Goal: Information Seeking & Learning: Learn about a topic

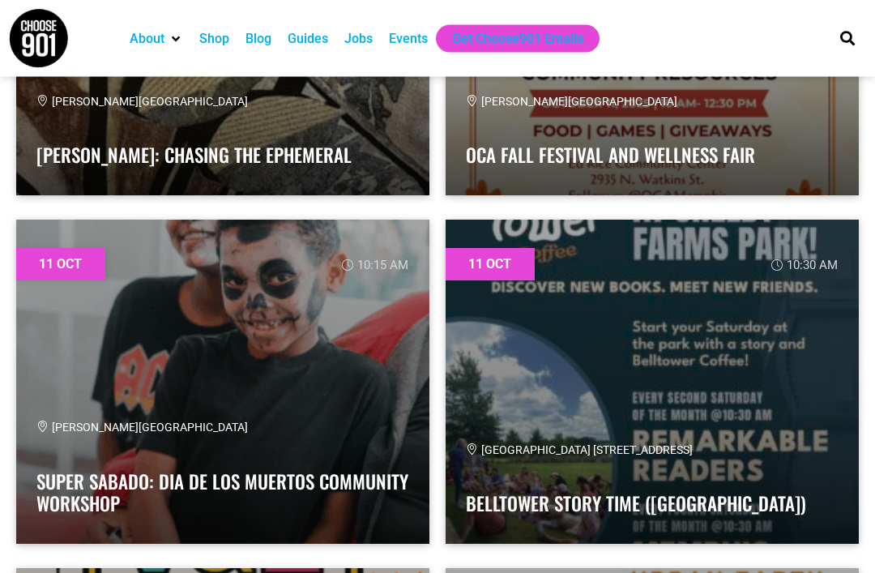
scroll to position [6014, 0]
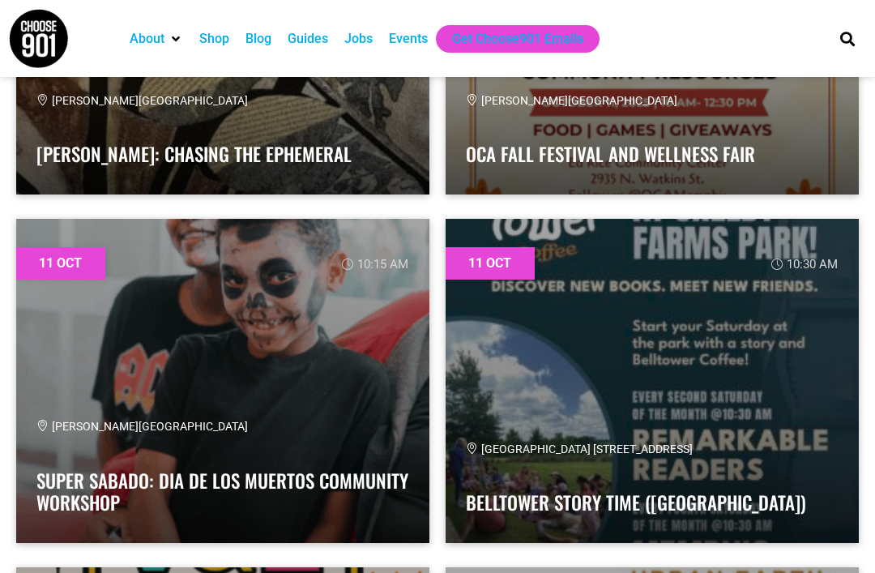
click at [693, 325] on link at bounding box center [652, 381] width 413 height 324
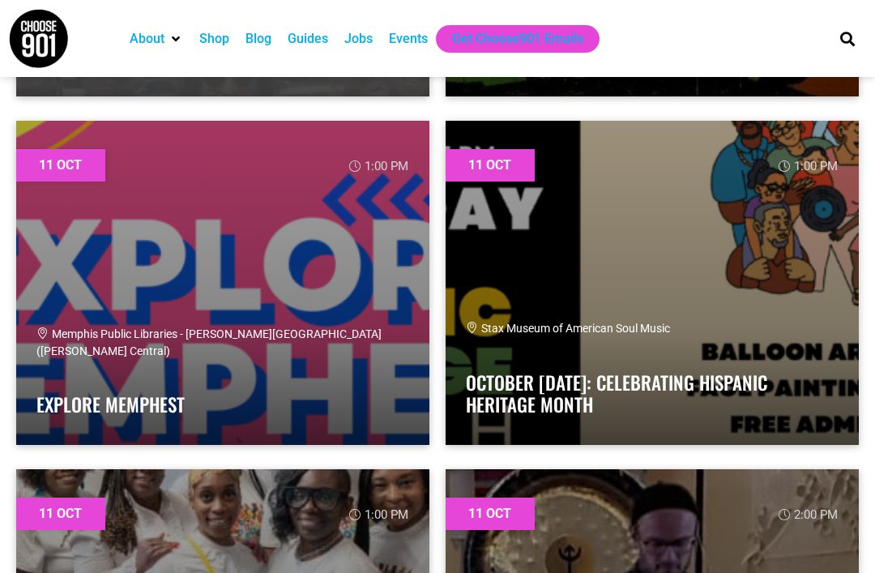
scroll to position [7854, 0]
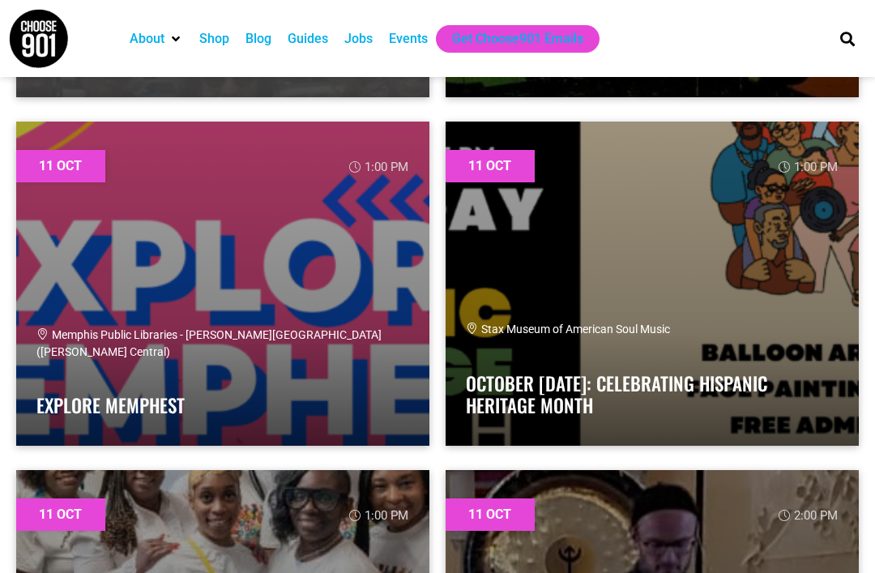
click at [235, 326] on link at bounding box center [222, 284] width 413 height 324
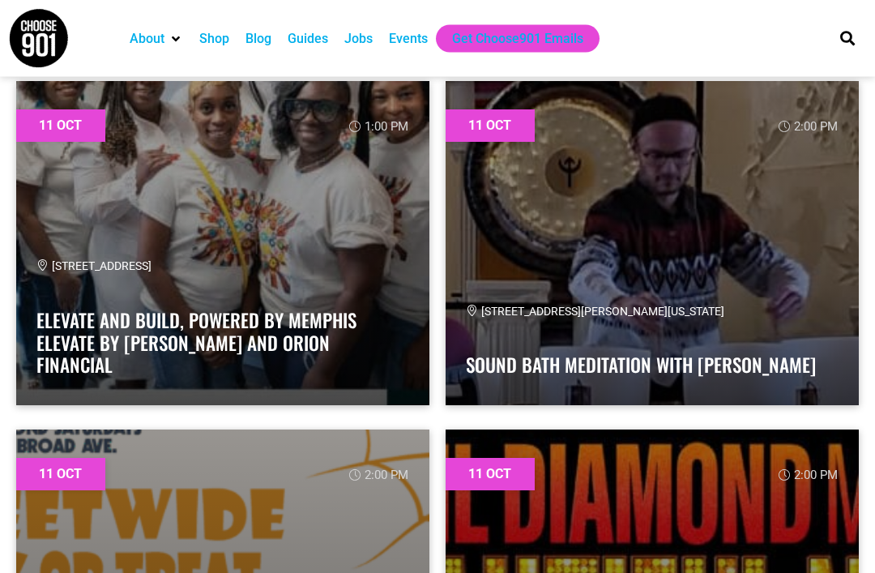
scroll to position [8244, 0]
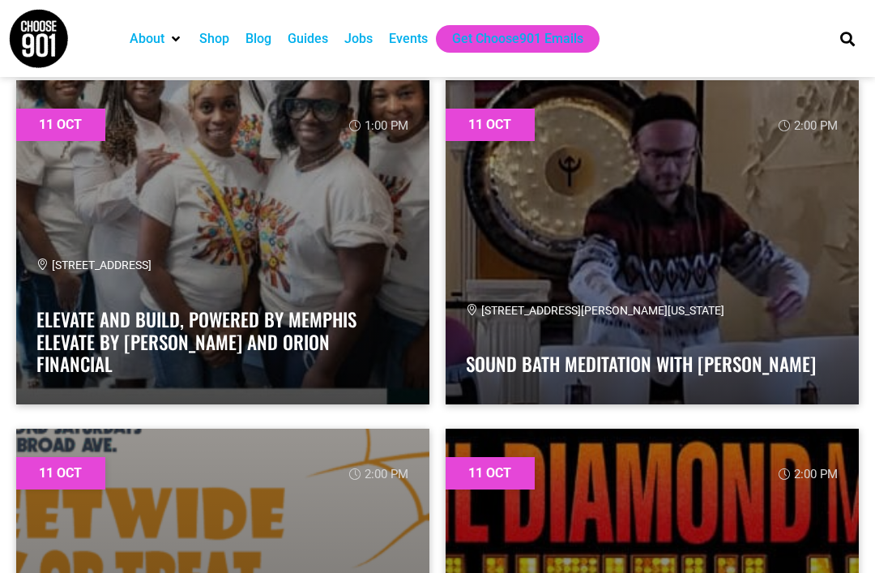
click at [674, 310] on div "[STREET_ADDRESS][PERSON_NAME][US_STATE]" at bounding box center [652, 310] width 373 height 17
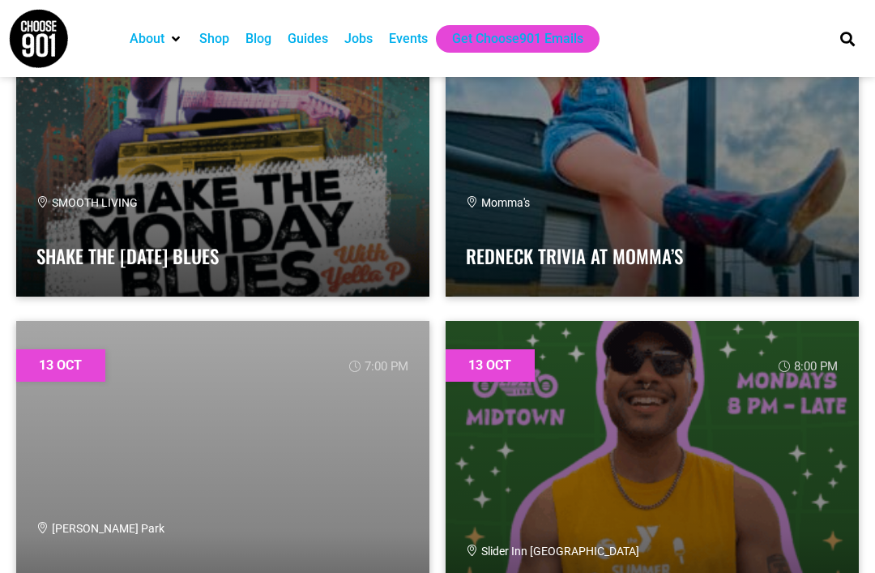
scroll to position [16415, 0]
